Goal: Information Seeking & Learning: Learn about a topic

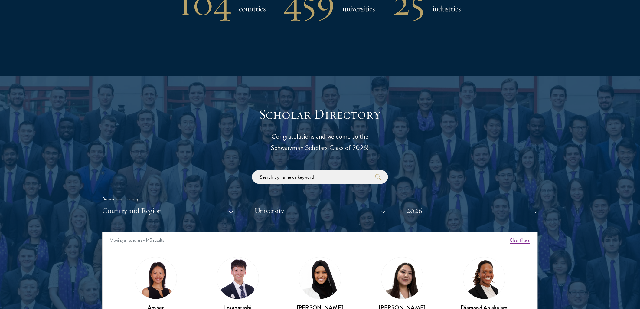
scroll to position [739, 0]
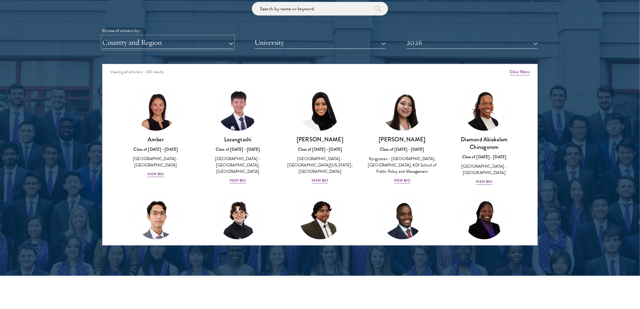
click at [167, 45] on button "Country and Region" at bounding box center [167, 42] width 131 height 12
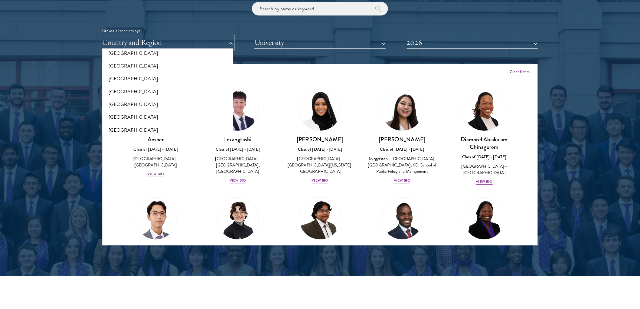
scroll to position [201, 0]
click at [131, 102] on button "[GEOGRAPHIC_DATA]" at bounding box center [167, 102] width 127 height 13
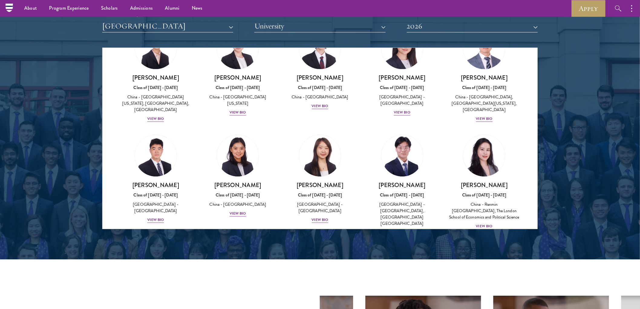
scroll to position [706, 0]
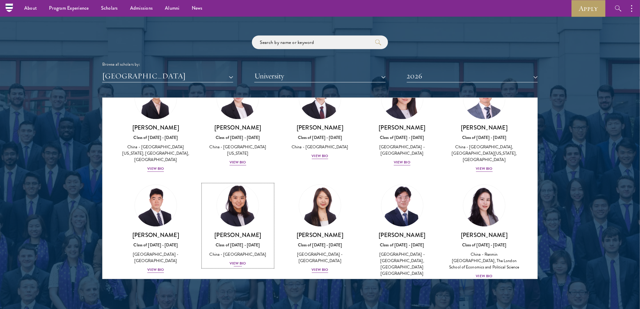
click at [237, 260] on div "View Bio" at bounding box center [238, 263] width 17 height 6
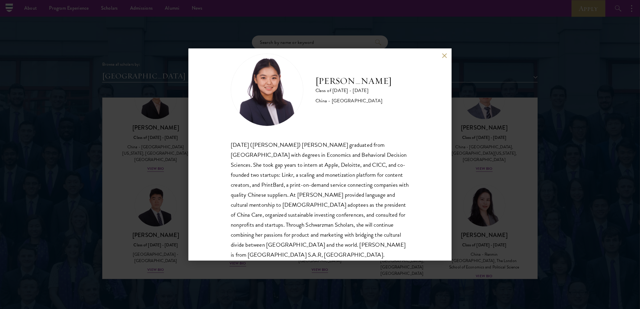
scroll to position [20, 0]
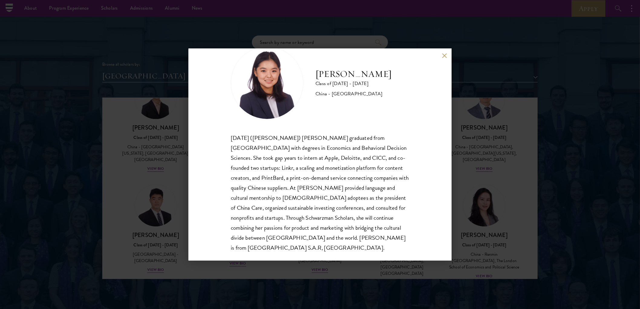
click at [444, 55] on button at bounding box center [444, 55] width 5 height 5
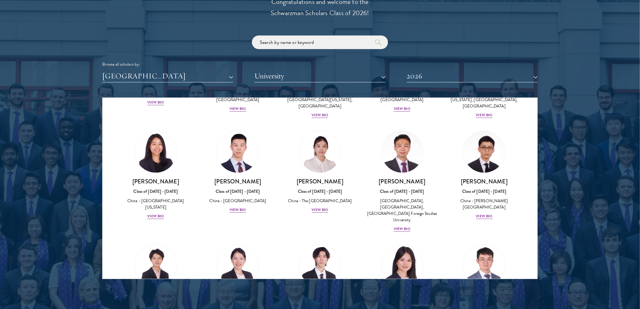
scroll to position [280, 0]
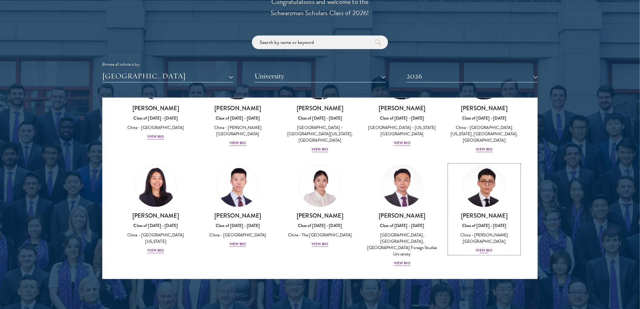
click at [471, 180] on img at bounding box center [484, 186] width 46 height 46
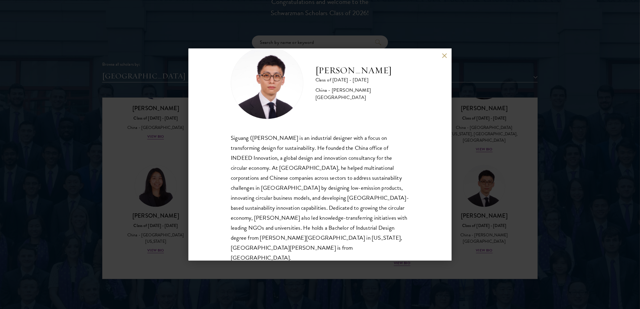
scroll to position [739, 0]
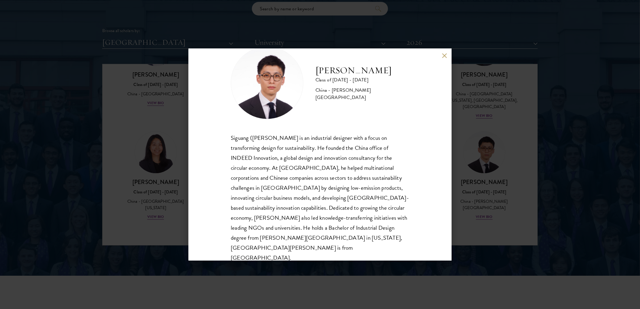
click at [444, 56] on button at bounding box center [444, 55] width 5 height 5
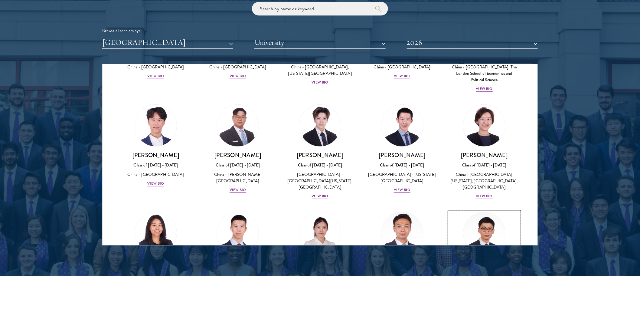
scroll to position [179, 0]
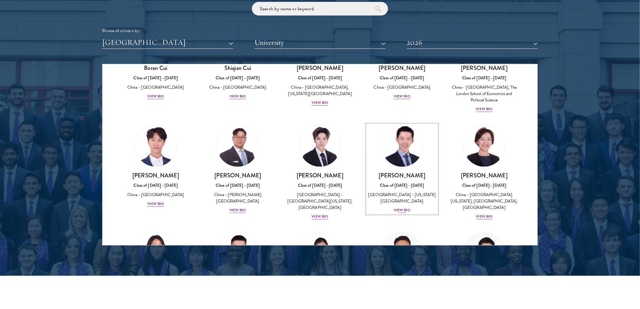
click at [404, 172] on h3 "[PERSON_NAME]" at bounding box center [402, 176] width 70 height 8
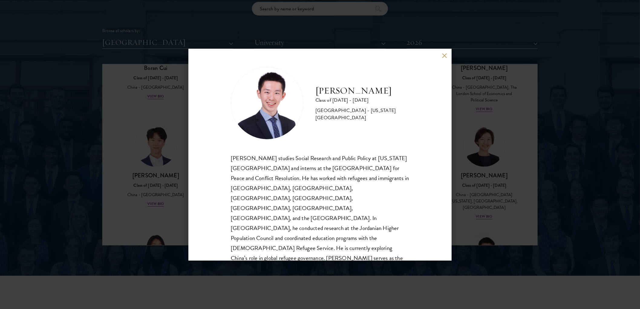
click at [443, 56] on button at bounding box center [444, 55] width 5 height 5
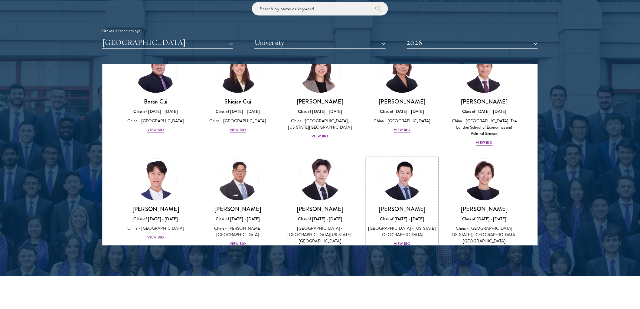
scroll to position [111, 0]
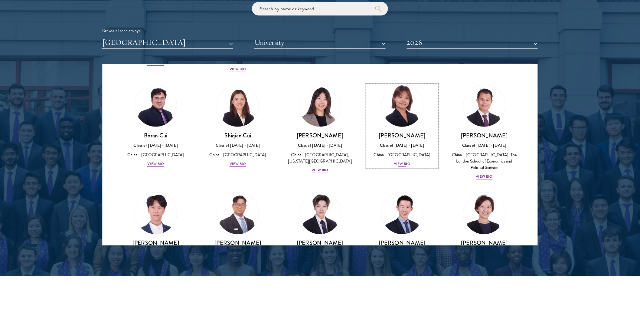
click at [398, 161] on div "View Bio" at bounding box center [402, 164] width 17 height 6
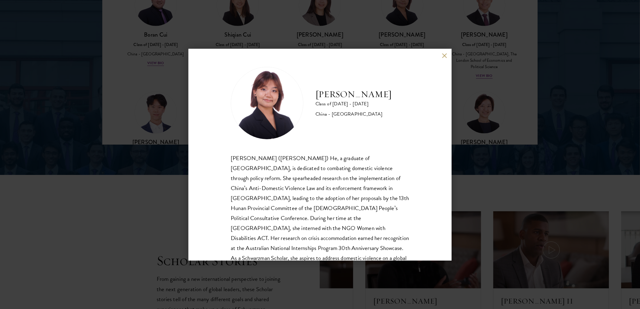
click at [440, 58] on div "[PERSON_NAME] Class of [DATE] - [DATE] [GEOGRAPHIC_DATA] - [GEOGRAPHIC_DATA] [P…" at bounding box center [319, 155] width 263 height 212
click at [445, 57] on button at bounding box center [444, 55] width 5 height 5
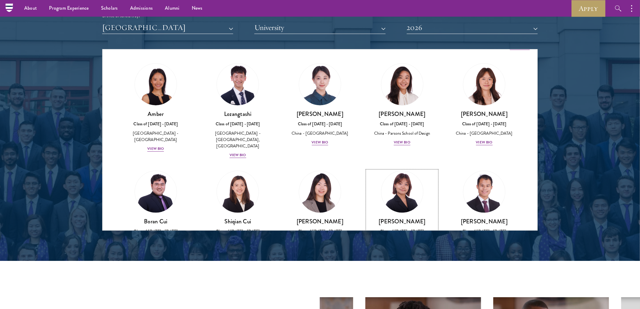
scroll to position [751, 0]
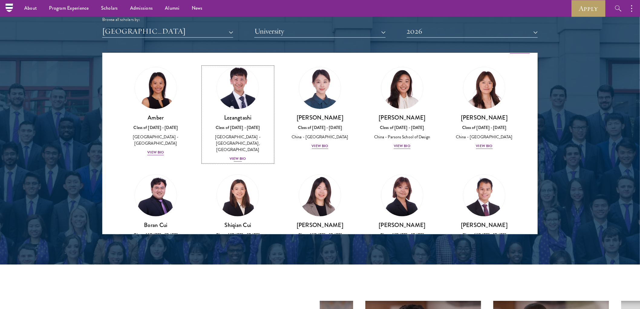
click at [234, 156] on div "View Bio" at bounding box center [238, 159] width 17 height 6
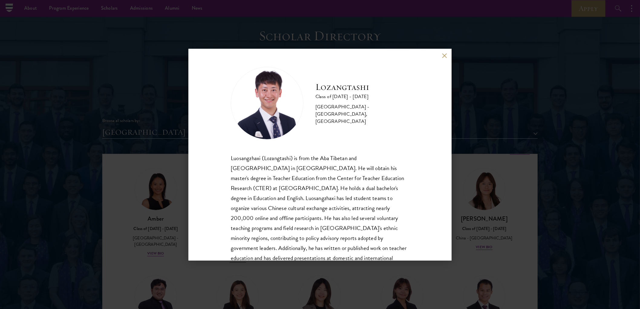
scroll to position [31, 0]
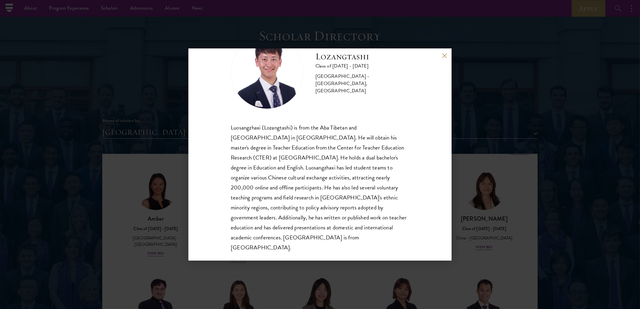
click at [444, 56] on button at bounding box center [444, 55] width 5 height 5
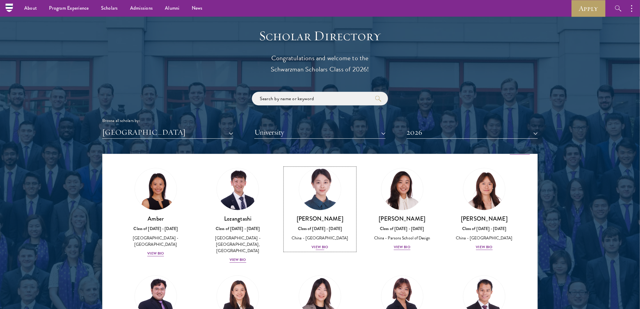
click at [318, 245] on div "View Bio" at bounding box center [320, 247] width 17 height 6
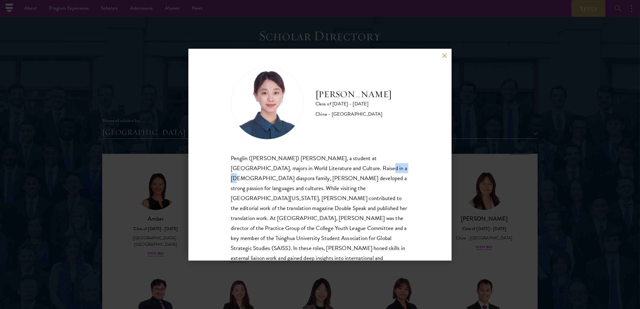
drag, startPoint x: 330, startPoint y: 168, endPoint x: 349, endPoint y: 171, distance: 19.0
click at [349, 171] on div "Penglin ([PERSON_NAME]) [PERSON_NAME], a student at [GEOGRAPHIC_DATA], majors i…" at bounding box center [320, 213] width 178 height 120
copy div "diaspora"
click at [405, 123] on div "[PERSON_NAME] Class of [DATE] - [DATE] [GEOGRAPHIC_DATA] - [GEOGRAPHIC_DATA] Pe…" at bounding box center [319, 155] width 263 height 212
drag, startPoint x: 285, startPoint y: 166, endPoint x: 365, endPoint y: 166, distance: 80.8
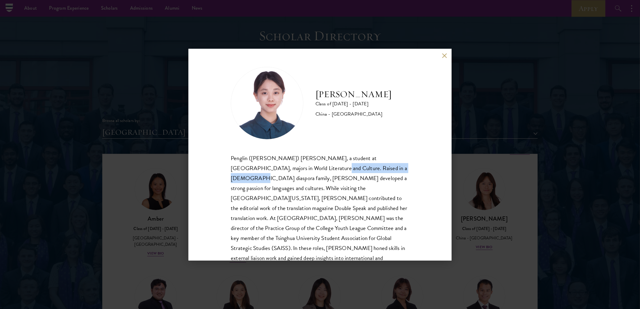
click at [365, 166] on div "Penglin ([PERSON_NAME]) [PERSON_NAME], a student at [GEOGRAPHIC_DATA], majors i…" at bounding box center [320, 213] width 178 height 120
copy div "Raised in a [DEMOGRAPHIC_DATA] diaspora family,"
click at [416, 89] on div "[PERSON_NAME] Class of [DATE] - [DATE] [GEOGRAPHIC_DATA] - [GEOGRAPHIC_DATA] Pe…" at bounding box center [319, 155] width 263 height 212
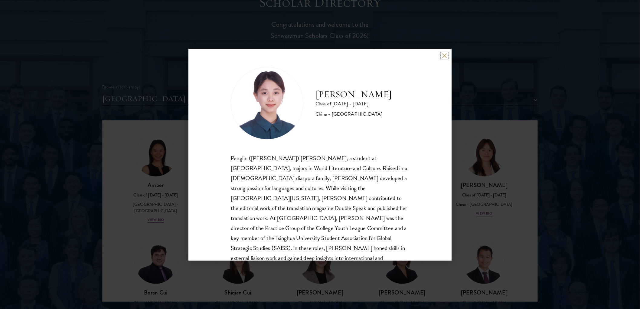
click at [447, 54] on button at bounding box center [444, 55] width 5 height 5
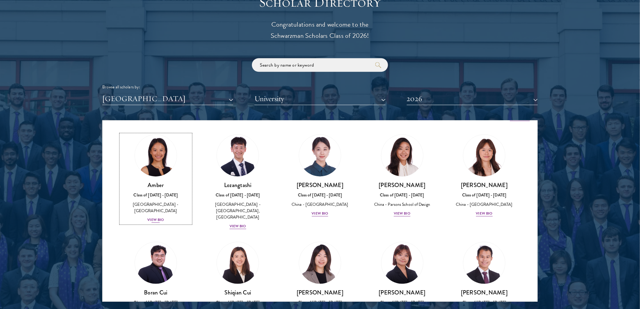
click at [158, 217] on div "View Bio" at bounding box center [155, 220] width 17 height 6
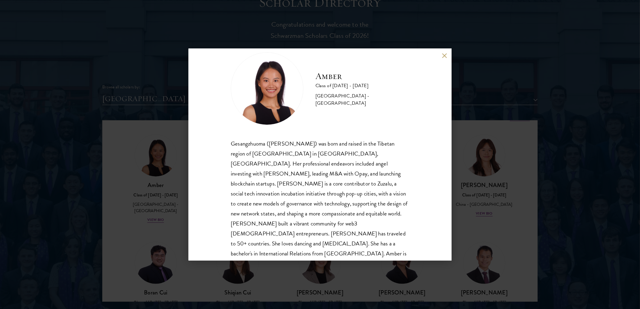
scroll to position [20, 0]
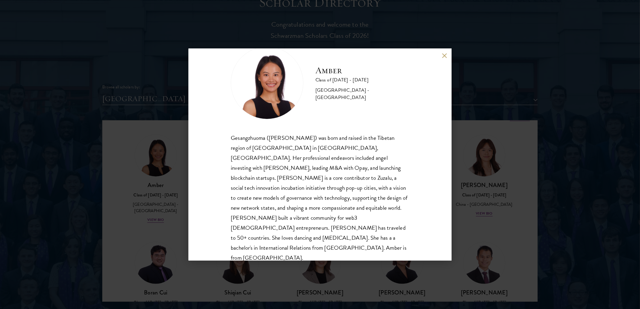
click at [280, 86] on img at bounding box center [267, 83] width 73 height 73
click at [276, 94] on img at bounding box center [267, 83] width 73 height 73
click at [231, 91] on div "Amber Class of [DATE] - [DATE] [GEOGRAPHIC_DATA] - [GEOGRAPHIC_DATA]" at bounding box center [320, 83] width 178 height 73
drag, startPoint x: 352, startPoint y: 218, endPoint x: 388, endPoint y: 217, distance: 35.7
click at [388, 217] on div "Gesangzhuoma ([PERSON_NAME]) was born and raised in the Tibetan region of [GEOG…" at bounding box center [320, 198] width 178 height 130
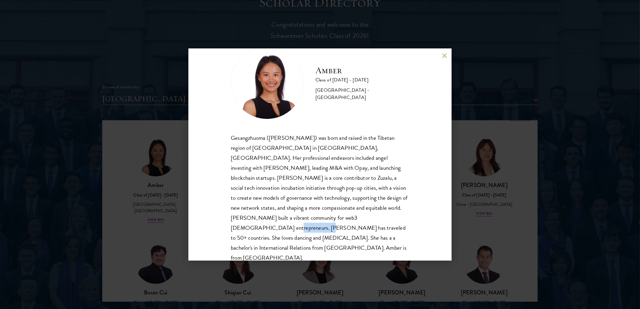
copy div "[MEDICAL_DATA]"
click at [200, 224] on div "Amber Class of [DATE] - [DATE] [GEOGRAPHIC_DATA] - [GEOGRAPHIC_DATA] Gesangzhuo…" at bounding box center [319, 155] width 263 height 212
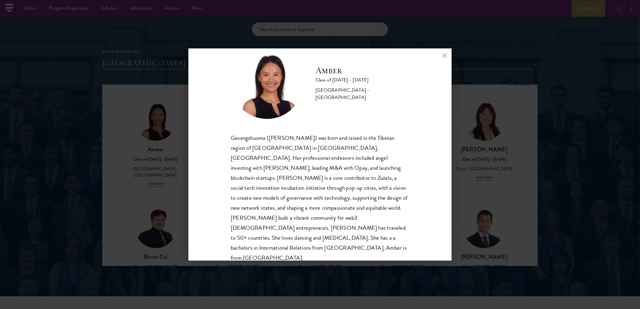
scroll to position [717, 0]
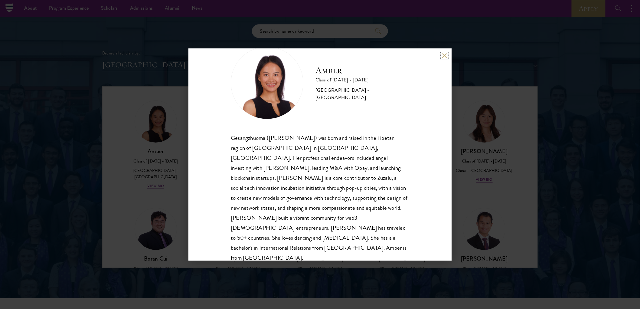
click at [445, 56] on button at bounding box center [444, 55] width 5 height 5
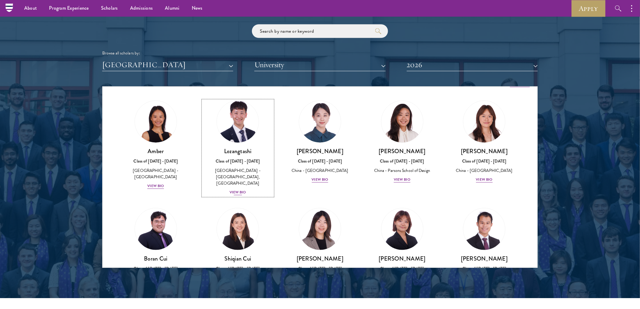
click at [237, 189] on div "View Bio" at bounding box center [238, 192] width 17 height 6
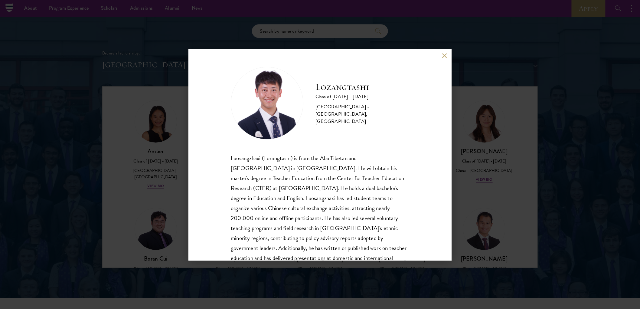
click at [445, 54] on button at bounding box center [444, 55] width 5 height 5
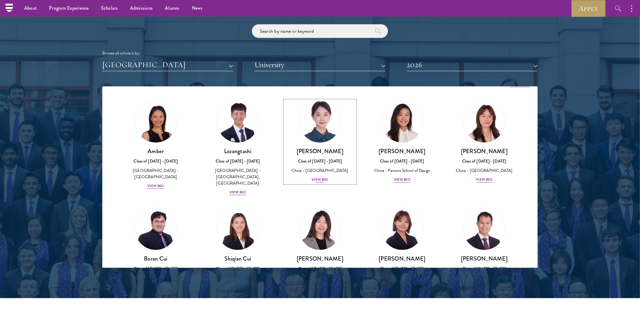
click at [323, 179] on div "View Bio" at bounding box center [320, 180] width 17 height 6
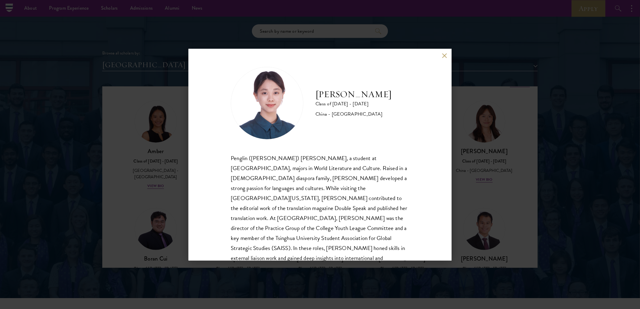
click at [444, 55] on button at bounding box center [444, 55] width 5 height 5
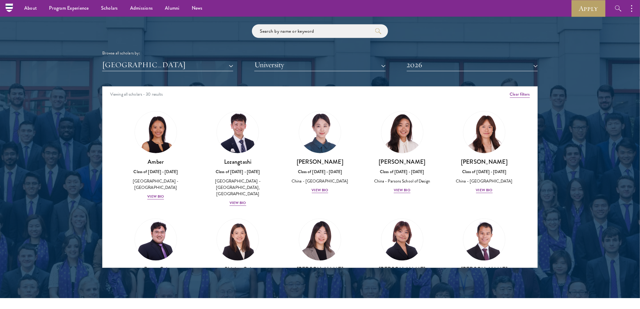
click at [25, 117] on div at bounding box center [320, 114] width 640 height 368
click at [238, 200] on div "View Bio" at bounding box center [238, 203] width 17 height 6
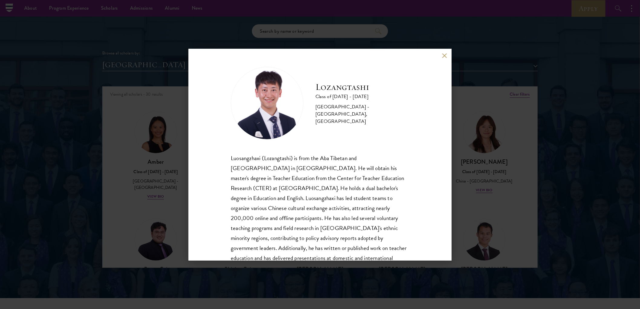
click at [137, 204] on div "Lozangtashi Class of [DATE] - [DATE] [GEOGRAPHIC_DATA] - [GEOGRAPHIC_DATA], [GE…" at bounding box center [320, 154] width 640 height 309
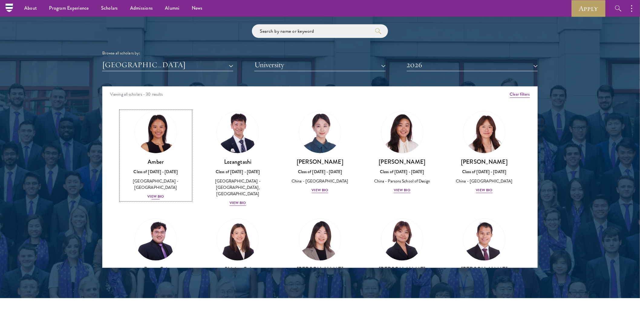
click at [154, 194] on div "View Bio" at bounding box center [155, 197] width 17 height 6
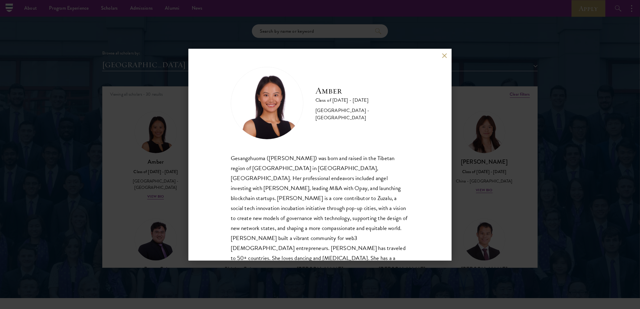
click at [443, 57] on button at bounding box center [444, 55] width 5 height 5
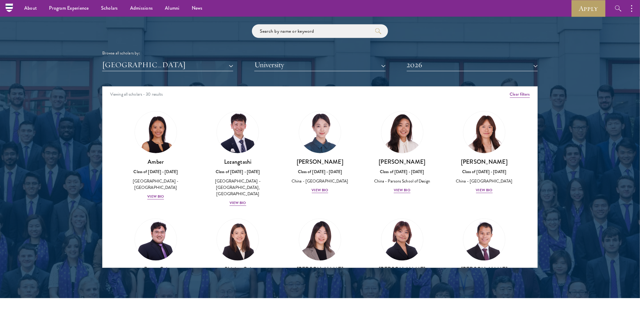
click at [51, 132] on div at bounding box center [320, 114] width 640 height 368
click at [294, 212] on div "[PERSON_NAME] Class of [DATE] - [DATE] [GEOGRAPHIC_DATA] - [GEOGRAPHIC_DATA], […" at bounding box center [320, 262] width 82 height 101
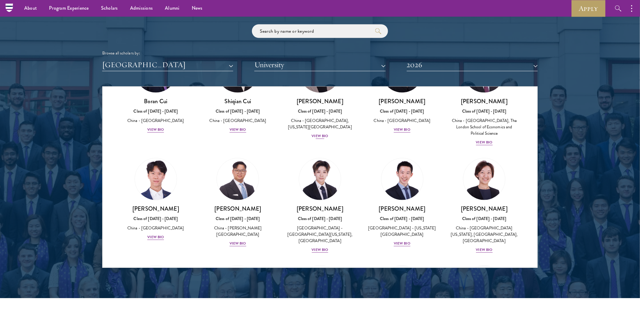
scroll to position [201, 0]
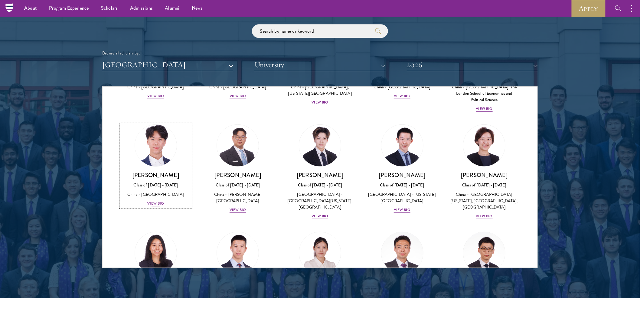
click at [157, 201] on div "View Bio" at bounding box center [155, 204] width 17 height 6
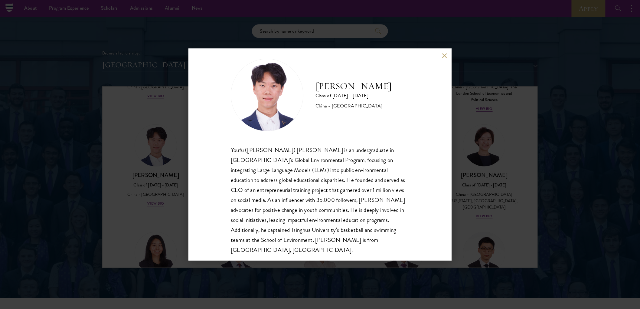
scroll to position [10, 0]
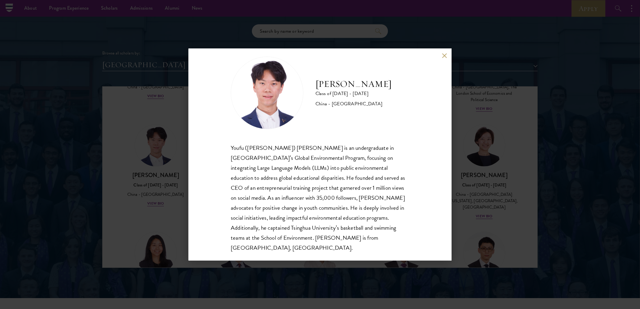
click at [446, 55] on button at bounding box center [444, 55] width 5 height 5
